Goal: Transaction & Acquisition: Purchase product/service

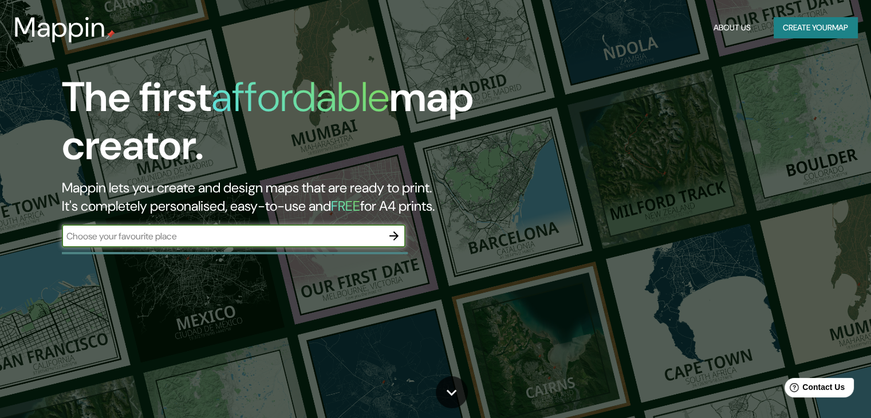
click at [253, 242] on input "text" at bounding box center [222, 236] width 321 height 13
type input "trujillo"
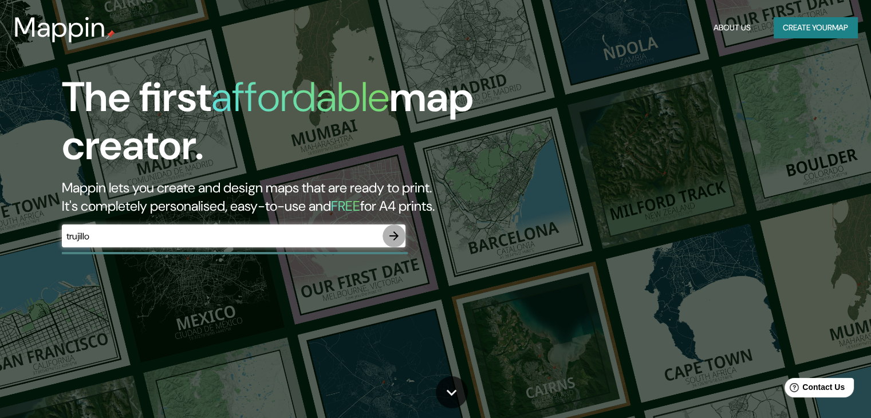
click at [387, 232] on icon "button" at bounding box center [394, 236] width 14 height 14
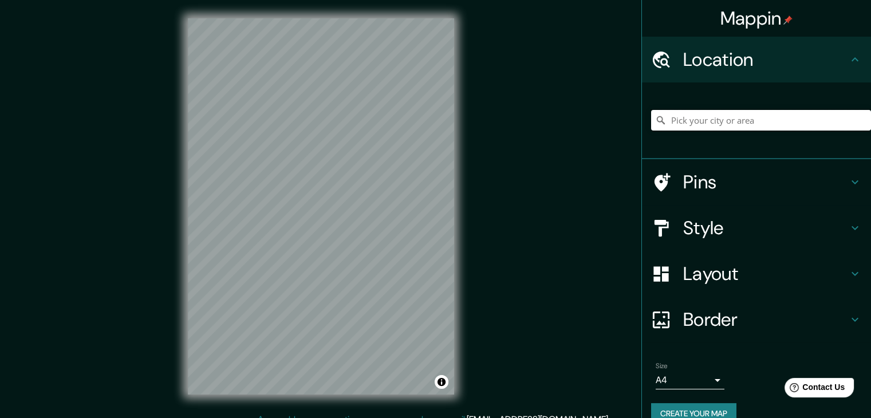
click at [704, 110] on input "Pick your city or area" at bounding box center [761, 120] width 220 height 21
click at [797, 131] on div "[PERSON_NAME], Departamento de [GEOGRAPHIC_DATA], [GEOGRAPHIC_DATA]" at bounding box center [761, 120] width 220 height 57
click at [793, 125] on input "[PERSON_NAME], Departamento de [GEOGRAPHIC_DATA], [GEOGRAPHIC_DATA]" at bounding box center [761, 120] width 220 height 21
click at [730, 113] on input "[PERSON_NAME], Departamento de [GEOGRAPHIC_DATA], [GEOGRAPHIC_DATA]" at bounding box center [761, 120] width 220 height 21
click at [832, 119] on input "[PERSON_NAME], Departamento de [GEOGRAPHIC_DATA], [GEOGRAPHIC_DATA]" at bounding box center [761, 120] width 220 height 21
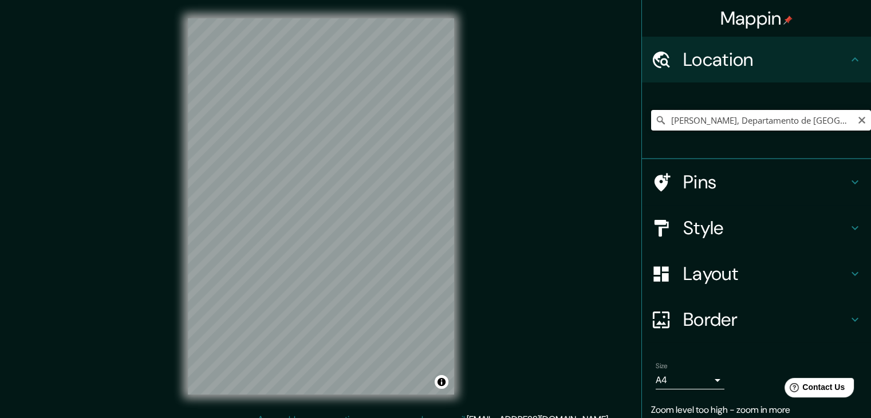
click at [832, 119] on input "[PERSON_NAME], Departamento de [GEOGRAPHIC_DATA], [GEOGRAPHIC_DATA]" at bounding box center [761, 120] width 220 height 21
click at [758, 120] on input "[PERSON_NAME], Departamento de [GEOGRAPHIC_DATA], [GEOGRAPHIC_DATA]" at bounding box center [761, 120] width 220 height 21
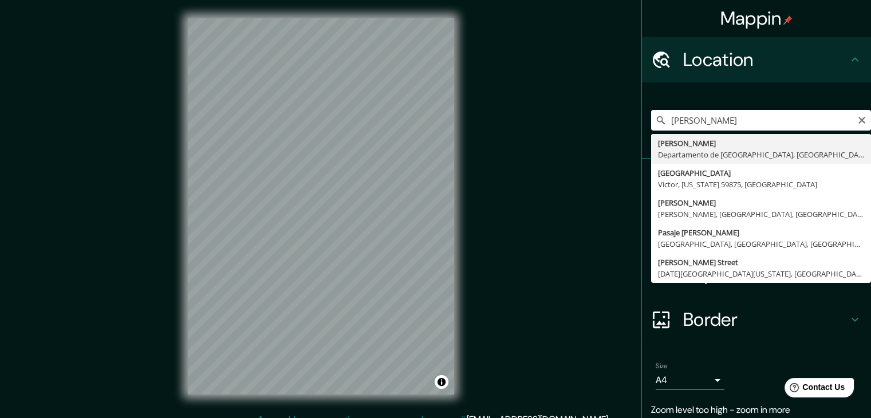
type input "[PERSON_NAME], Departamento de [GEOGRAPHIC_DATA], [GEOGRAPHIC_DATA]"
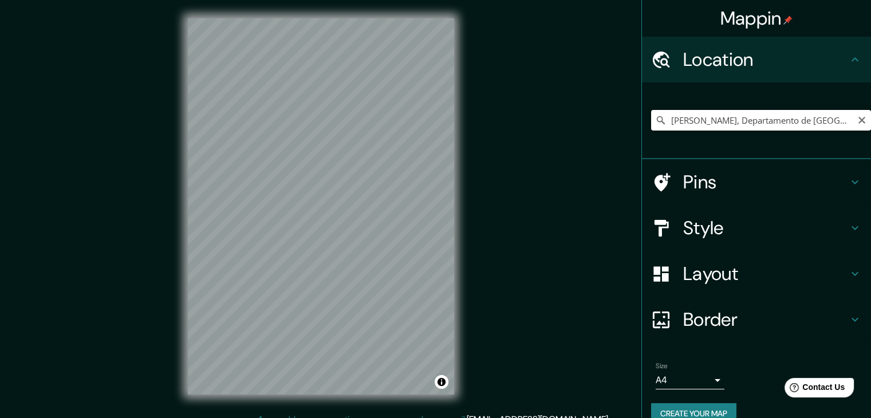
click at [734, 124] on input "[PERSON_NAME], Departamento de [GEOGRAPHIC_DATA], [GEOGRAPHIC_DATA]" at bounding box center [761, 120] width 220 height 21
drag, startPoint x: 680, startPoint y: 123, endPoint x: 686, endPoint y: 122, distance: 5.8
click at [681, 123] on input "Pick your city or area" at bounding box center [761, 120] width 220 height 21
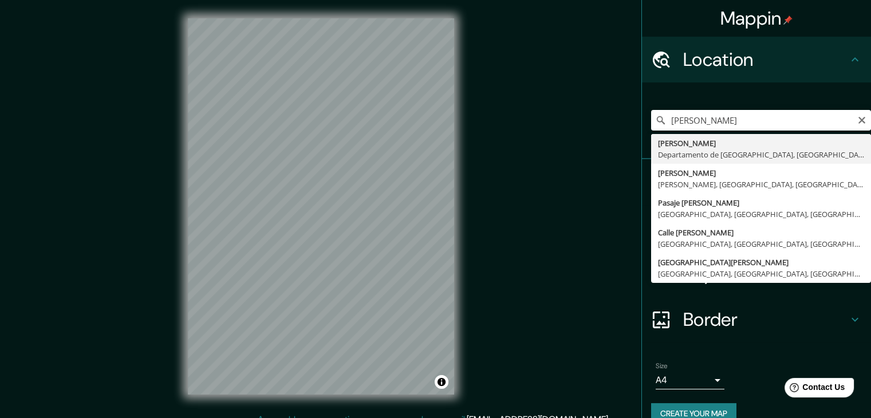
type input "[PERSON_NAME], Departamento de [GEOGRAPHIC_DATA], [GEOGRAPHIC_DATA]"
